Goal: Transaction & Acquisition: Purchase product/service

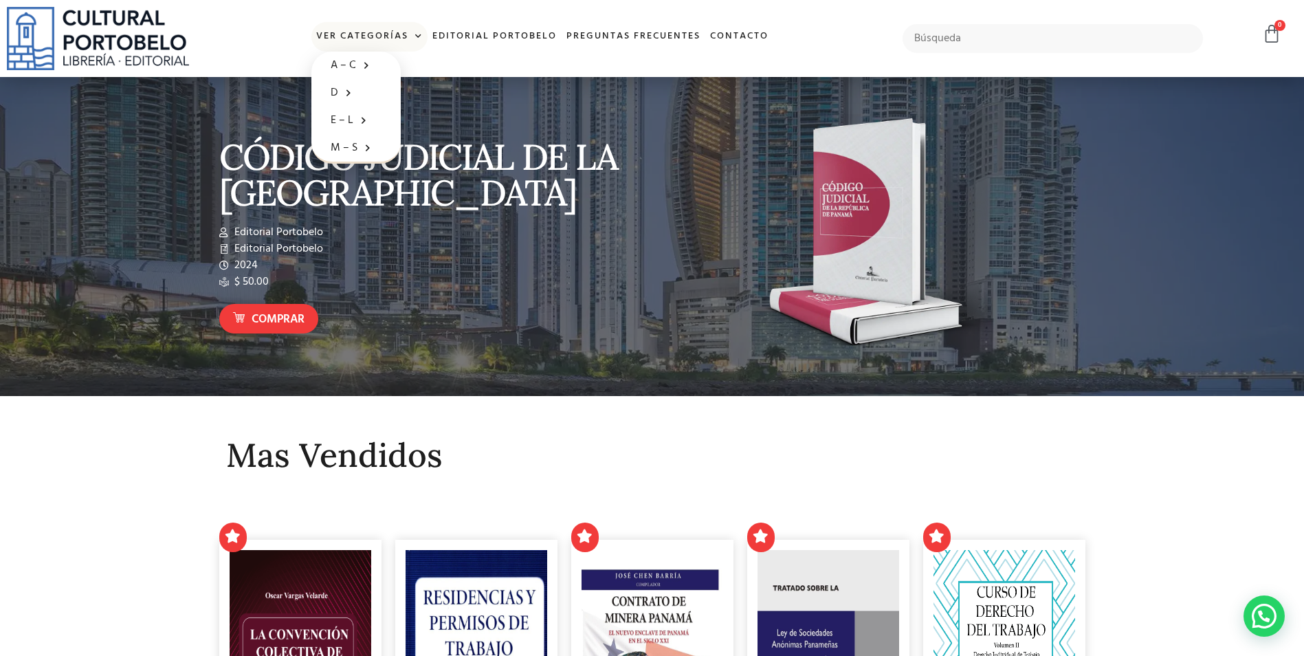
click at [405, 40] on link "Ver Categorías" at bounding box center [370, 37] width 116 height 30
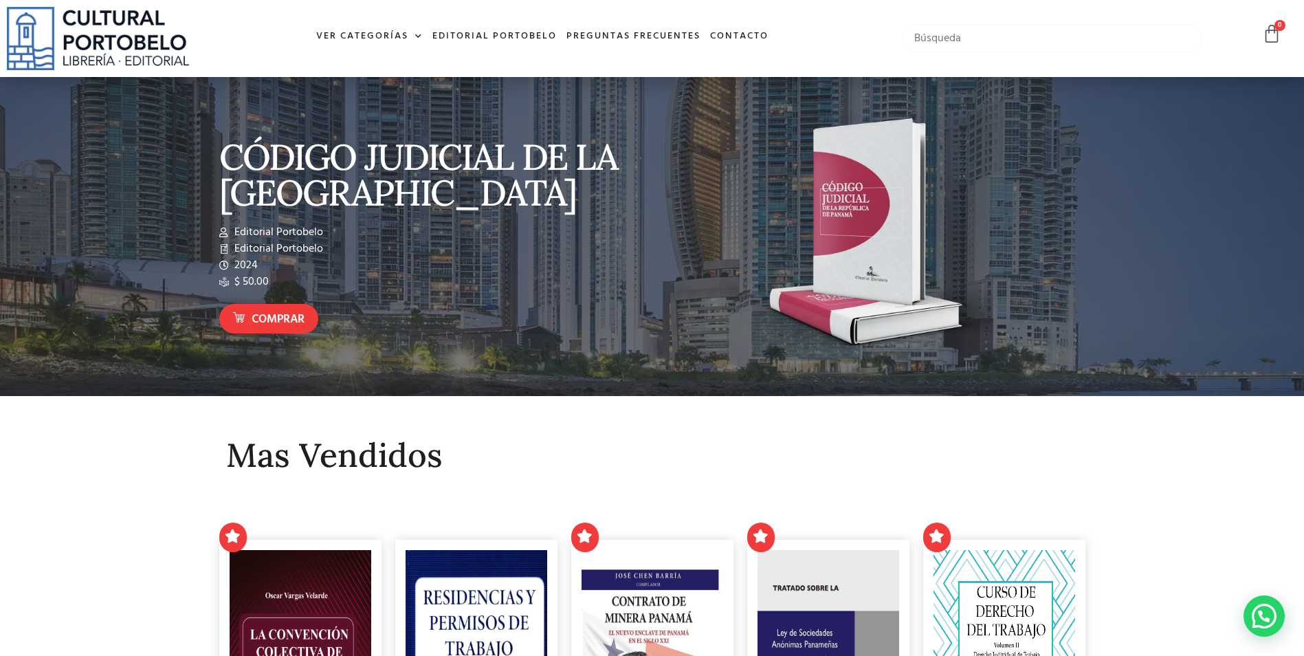
click at [970, 33] on input "text" at bounding box center [1053, 38] width 301 height 29
type input "ley 38"
click at [734, 34] on link "Contacto" at bounding box center [740, 37] width 68 height 30
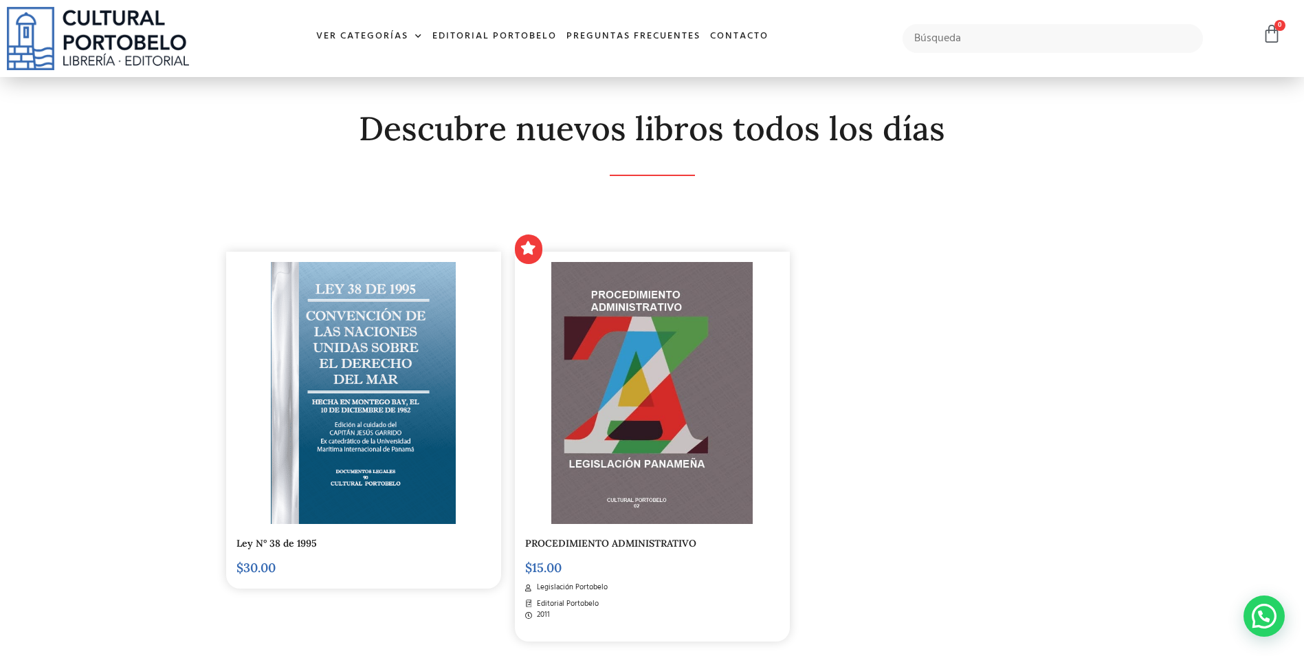
scroll to position [206, 0]
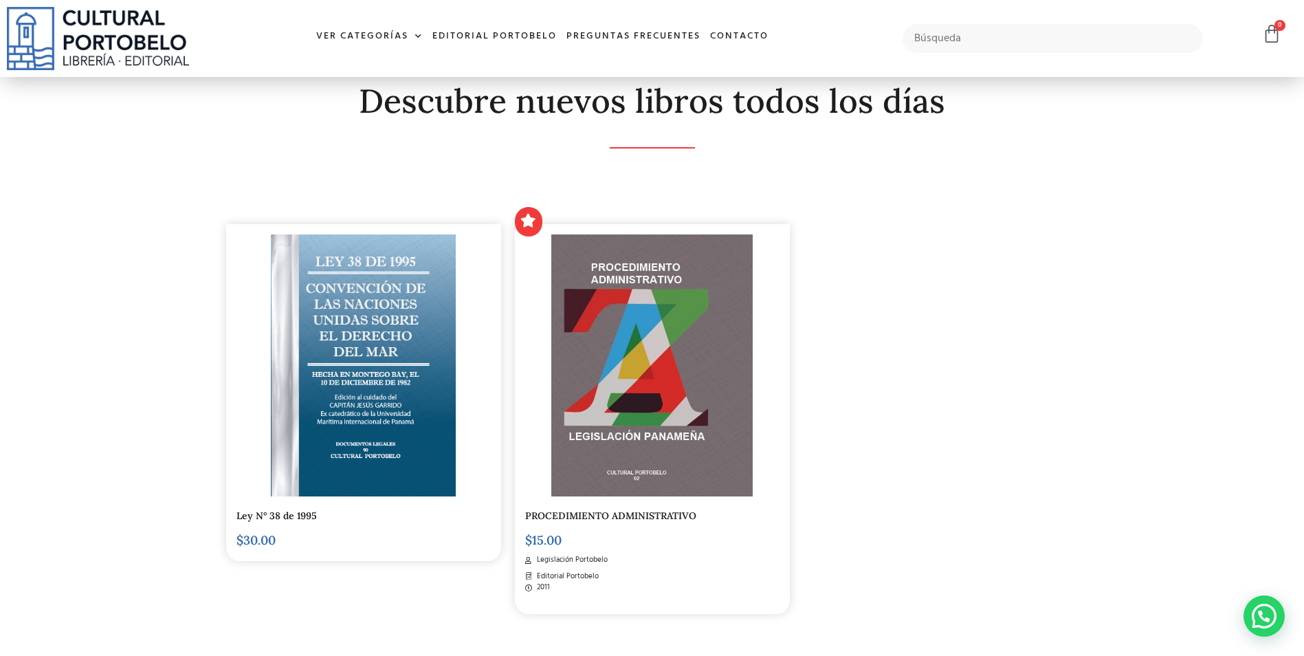
click at [696, 352] on img at bounding box center [652, 365] width 201 height 263
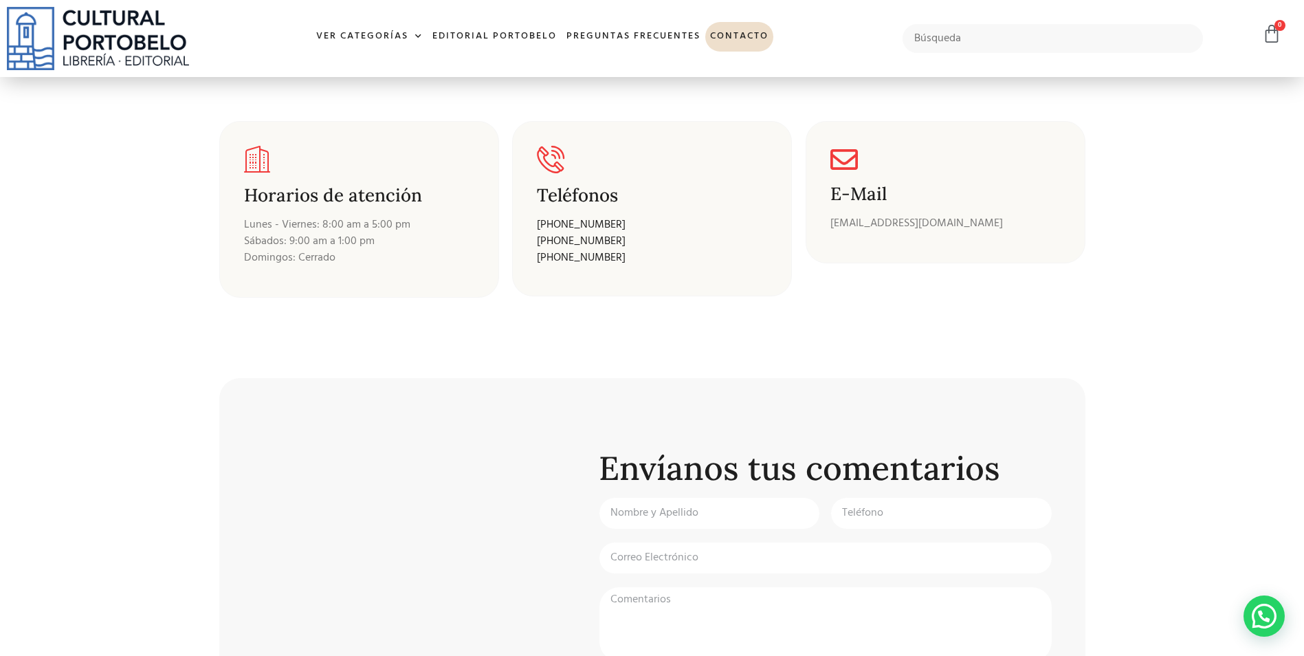
scroll to position [275, 0]
